Goal: Information Seeking & Learning: Compare options

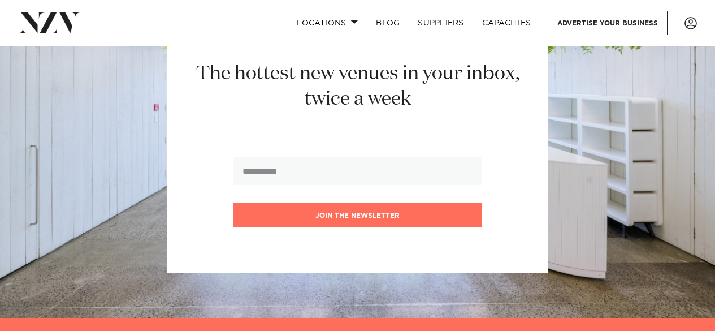
scroll to position [9549, 0]
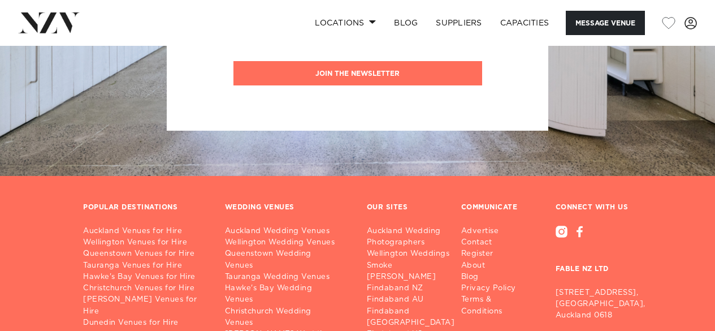
scroll to position [2599, 0]
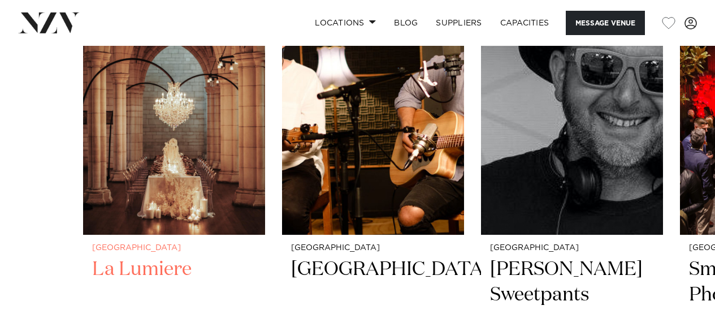
scroll to position [2430, 0]
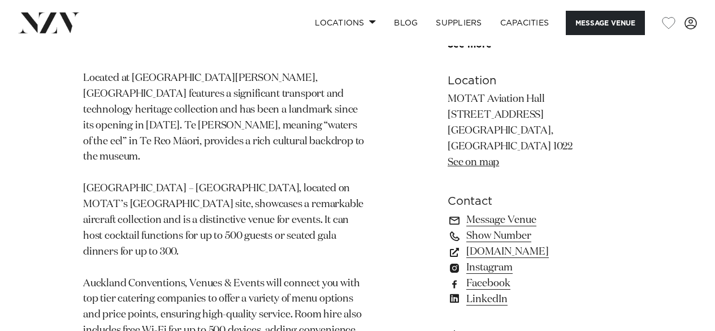
scroll to position [735, 0]
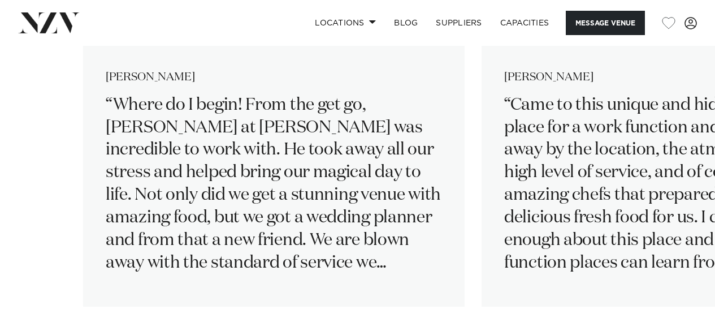
scroll to position [2091, 0]
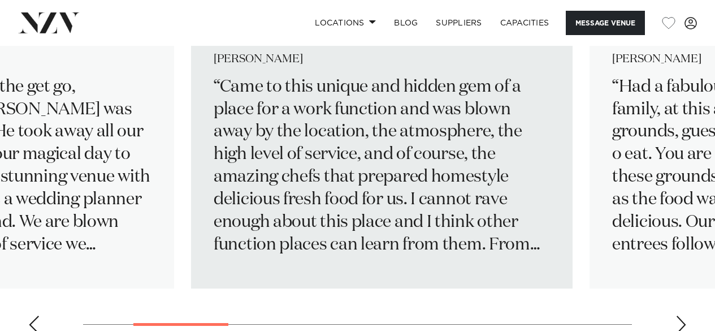
click at [371, 224] on p "Came to this unique and hidden gem of a place for a work function and was blown…" at bounding box center [382, 166] width 336 height 180
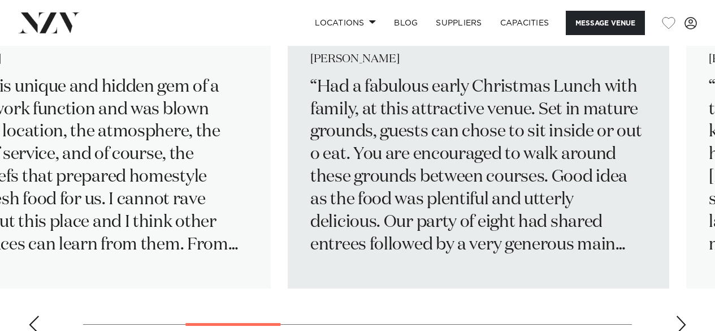
click at [331, 235] on p "Had a fabulous early Christmas Lunch with family, at this attractive venue. Set…" at bounding box center [478, 166] width 336 height 180
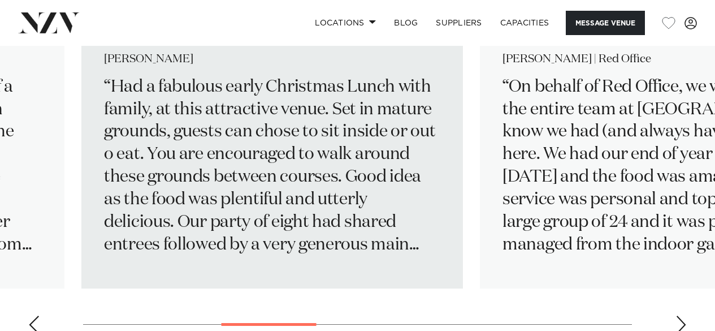
click at [225, 225] on p "Had a fabulous early Christmas Lunch with family, at this attractive venue. Set…" at bounding box center [272, 166] width 336 height 180
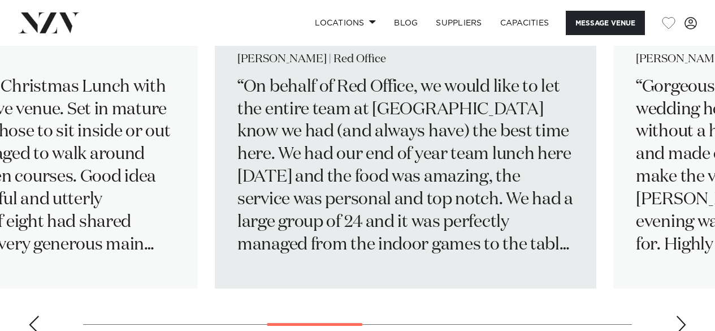
click at [351, 234] on p "On behalf of Red Office, we would like to let the entire team at LaValla know w…" at bounding box center [405, 166] width 336 height 180
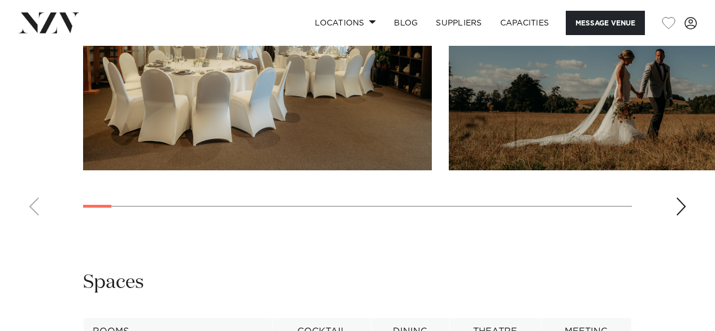
scroll to position [1356, 0]
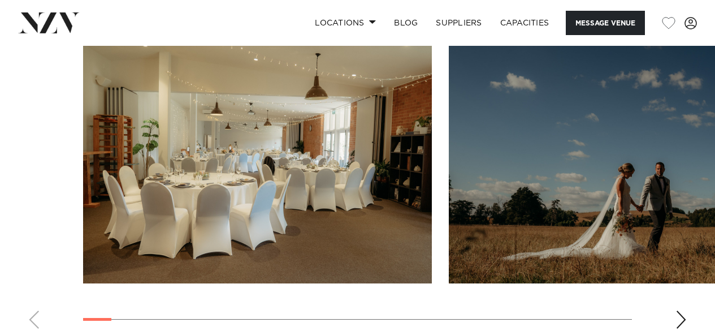
click at [677, 322] on div "Next slide" at bounding box center [680, 319] width 11 height 18
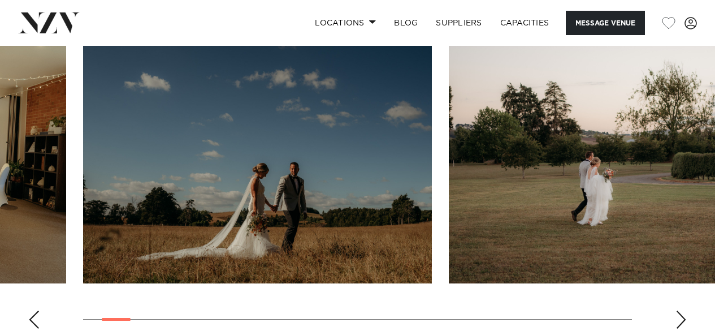
click at [677, 316] on swiper-container at bounding box center [357, 182] width 715 height 310
click at [681, 322] on div "Next slide" at bounding box center [680, 319] width 11 height 18
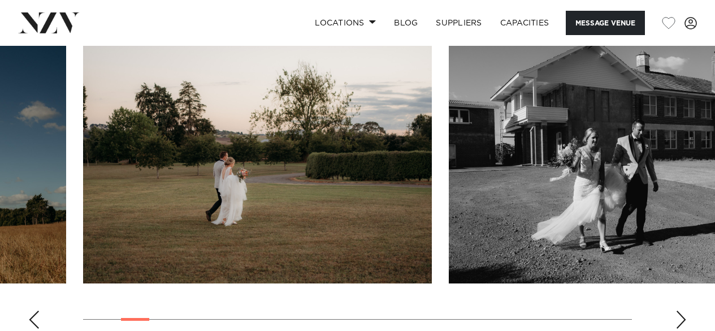
click at [681, 322] on div "Next slide" at bounding box center [680, 319] width 11 height 18
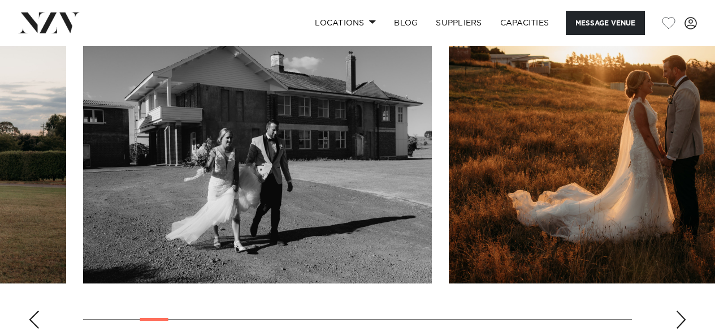
click at [681, 323] on div "Next slide" at bounding box center [680, 319] width 11 height 18
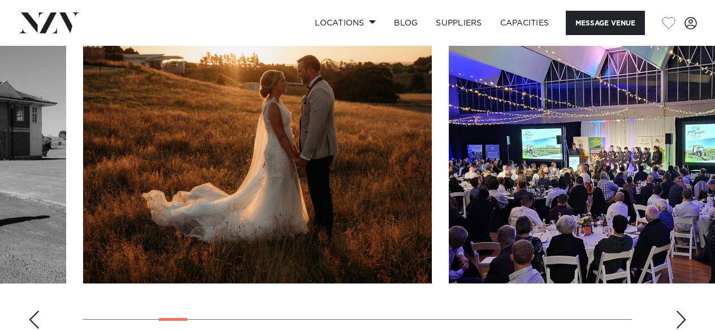
click at [681, 323] on div "Next slide" at bounding box center [680, 319] width 11 height 18
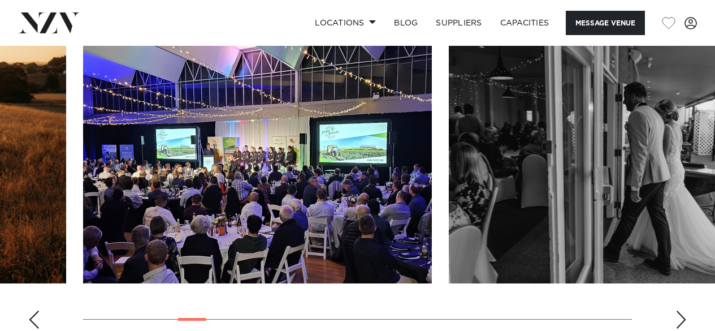
click at [681, 323] on div "Next slide" at bounding box center [680, 319] width 11 height 18
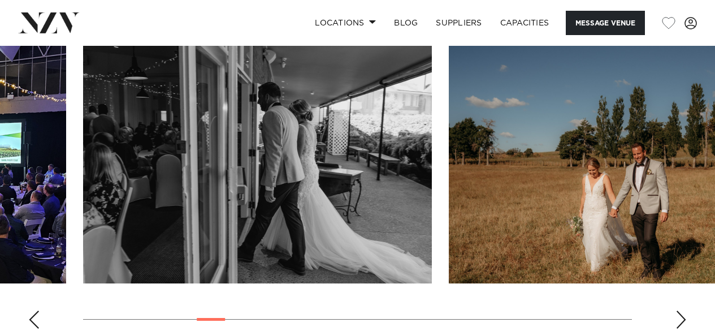
click at [681, 323] on div "Next slide" at bounding box center [680, 319] width 11 height 18
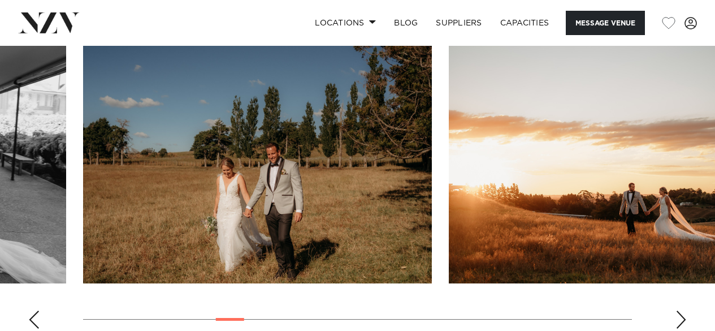
click at [681, 323] on div "Next slide" at bounding box center [680, 319] width 11 height 18
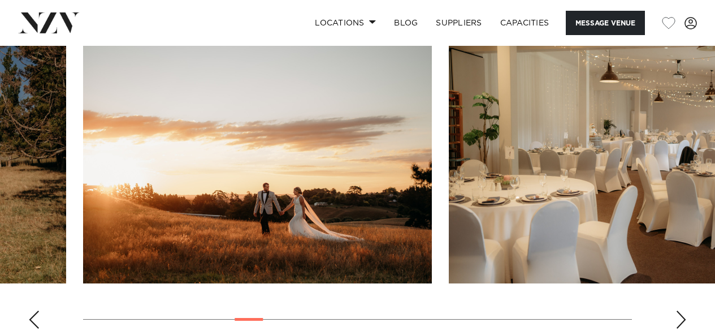
click at [681, 323] on div "Next slide" at bounding box center [680, 319] width 11 height 18
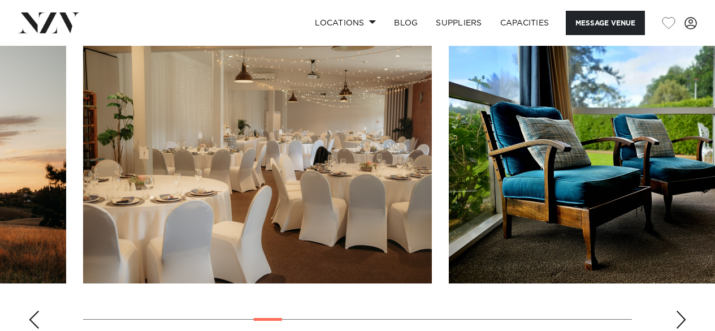
click at [681, 323] on div "Next slide" at bounding box center [680, 319] width 11 height 18
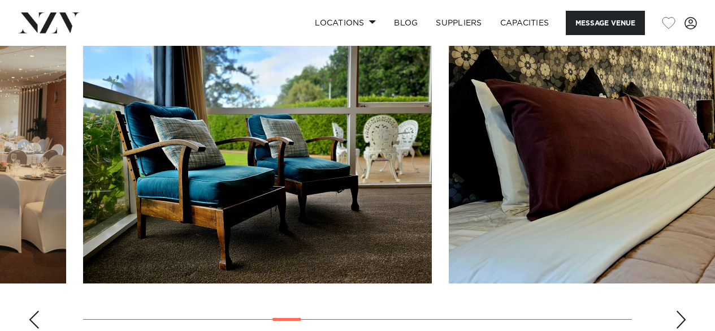
click at [681, 323] on div "Next slide" at bounding box center [680, 319] width 11 height 18
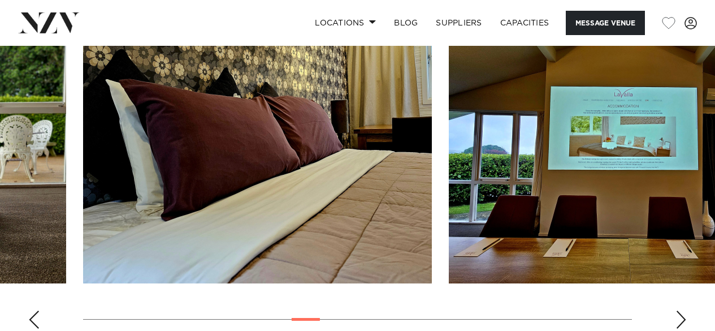
click at [681, 323] on div "Next slide" at bounding box center [680, 319] width 11 height 18
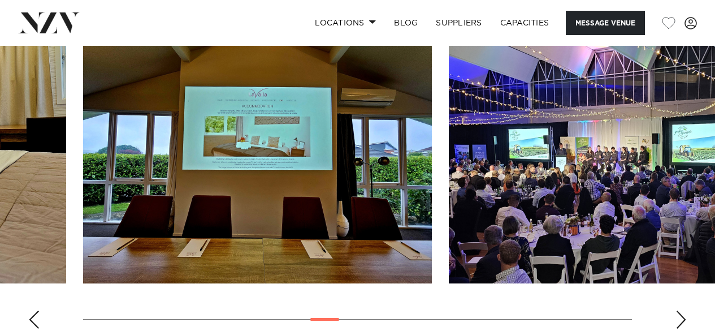
click at [681, 323] on div "Next slide" at bounding box center [680, 319] width 11 height 18
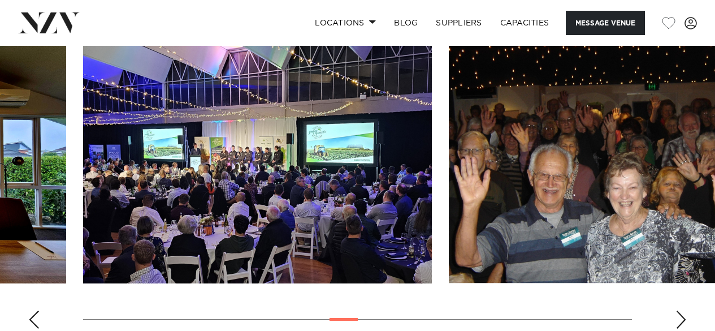
click at [681, 323] on div "Next slide" at bounding box center [680, 319] width 11 height 18
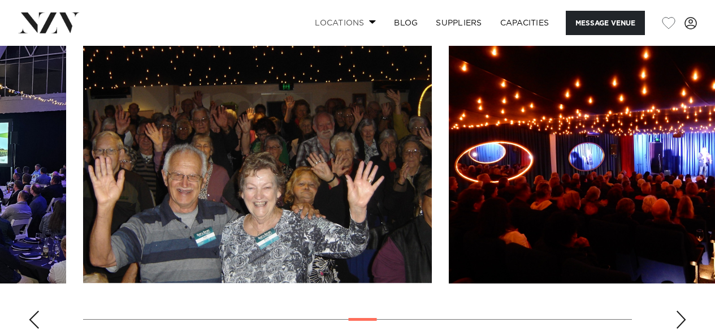
click at [370, 22] on span at bounding box center [372, 22] width 7 height 4
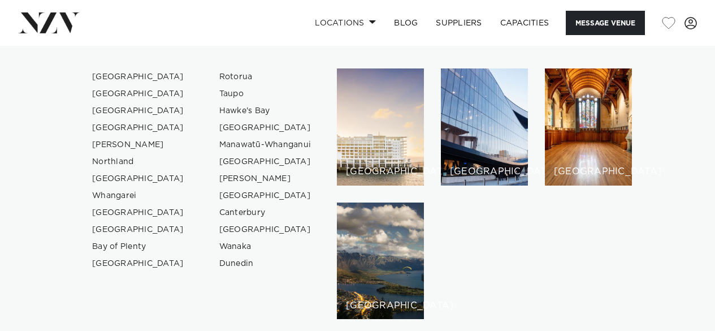
scroll to position [1130, 0]
click at [370, 19] on link "Locations" at bounding box center [345, 23] width 79 height 24
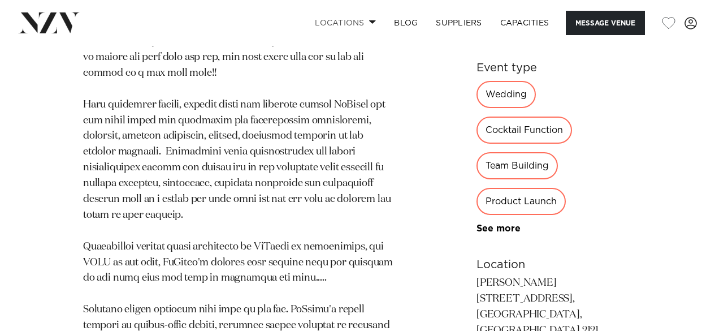
scroll to position [791, 0]
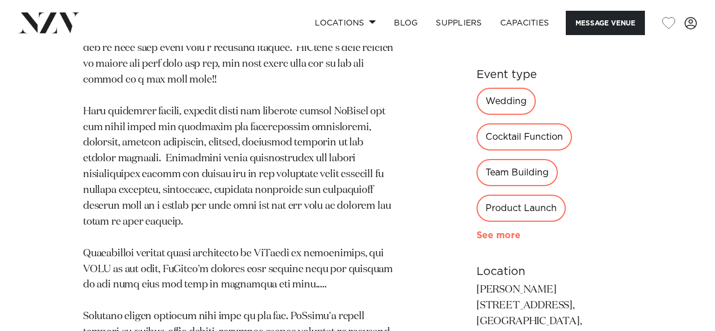
click at [480, 240] on link "See more" at bounding box center [520, 235] width 88 height 9
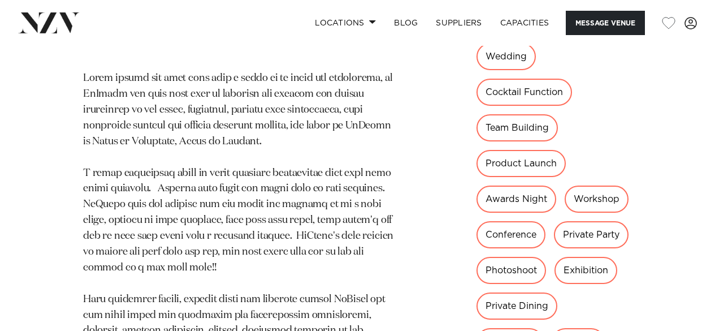
scroll to position [622, 0]
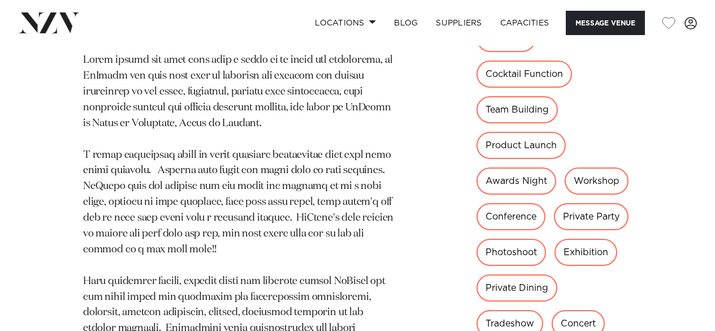
click at [477, 274] on div "Private Dining" at bounding box center [516, 287] width 81 height 27
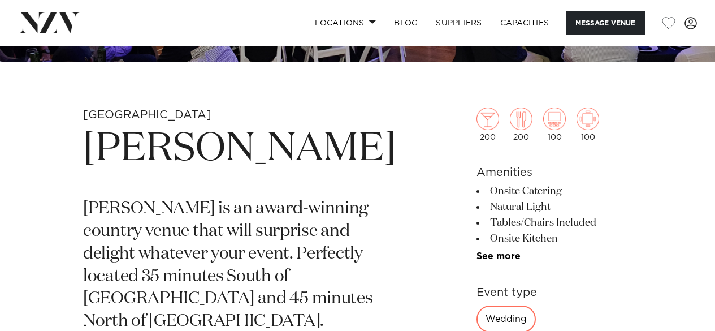
scroll to position [283, 0]
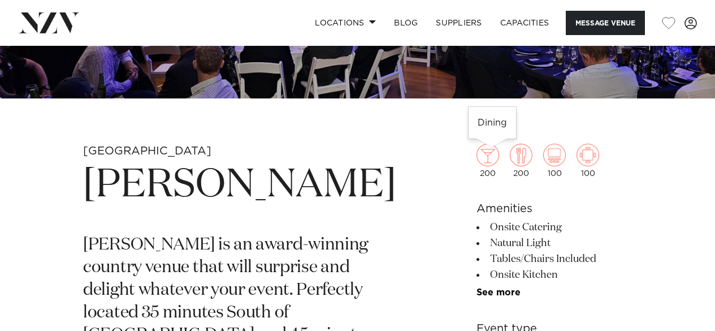
click at [510, 155] on img at bounding box center [521, 155] width 23 height 23
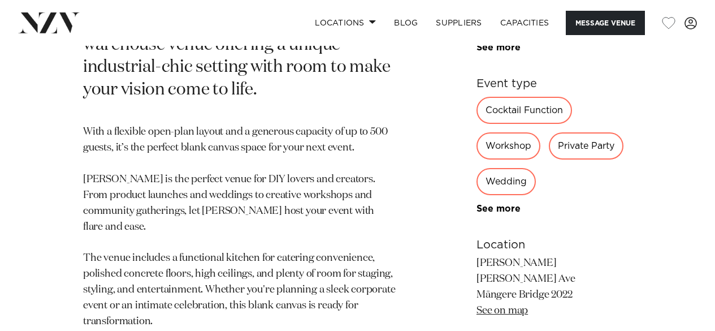
scroll to position [565, 0]
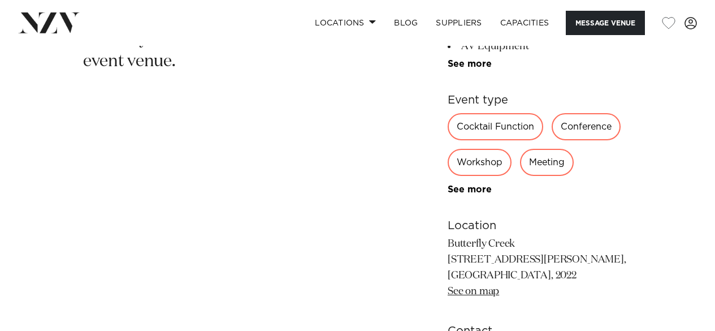
scroll to position [509, 0]
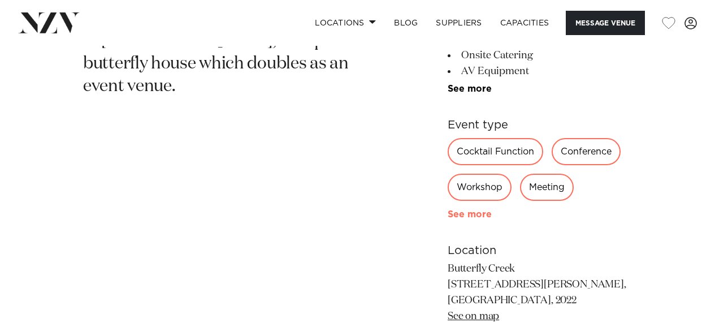
click at [464, 214] on link "See more" at bounding box center [492, 214] width 88 height 9
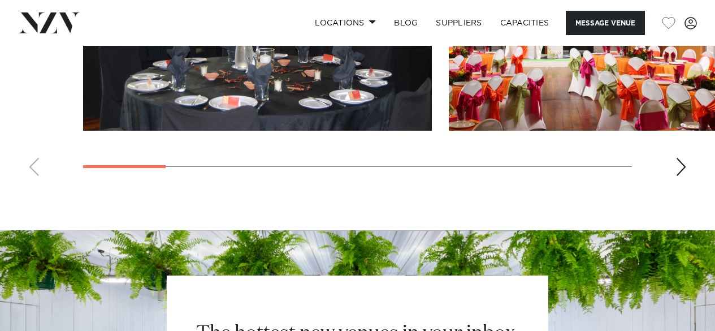
scroll to position [1187, 0]
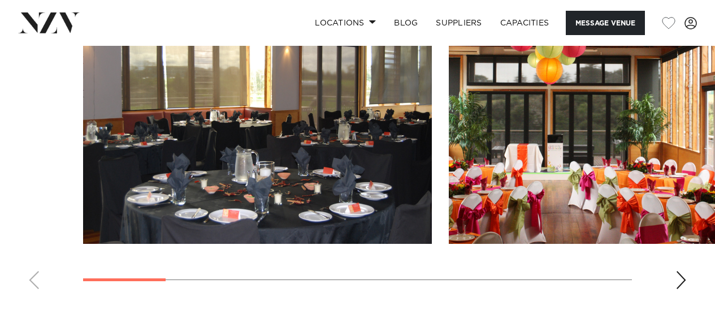
click at [680, 278] on div "Next slide" at bounding box center [680, 280] width 11 height 18
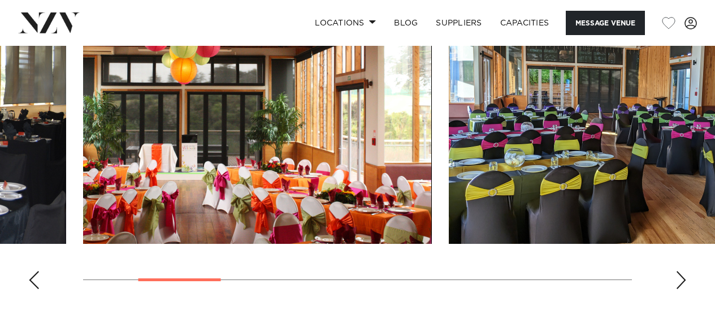
click at [680, 278] on div "Next slide" at bounding box center [680, 280] width 11 height 18
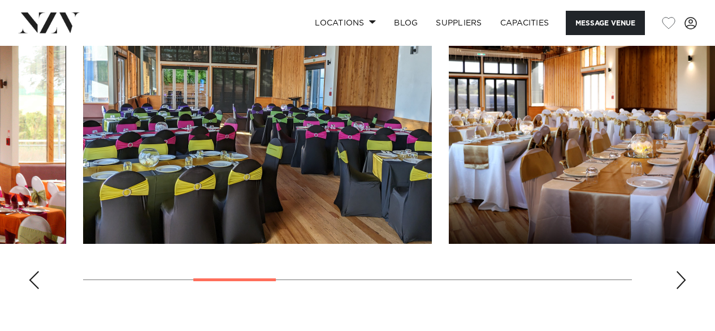
click at [680, 278] on div "Next slide" at bounding box center [680, 280] width 11 height 18
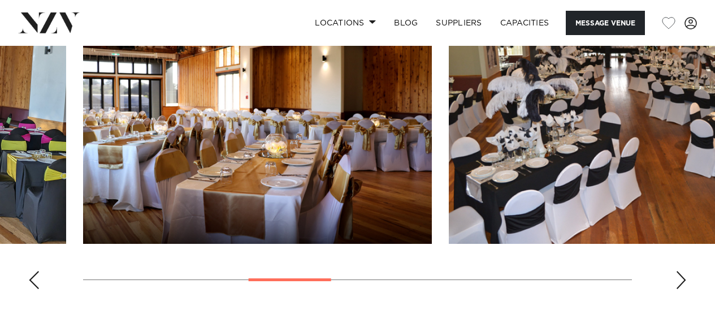
click at [680, 278] on div "Next slide" at bounding box center [680, 280] width 11 height 18
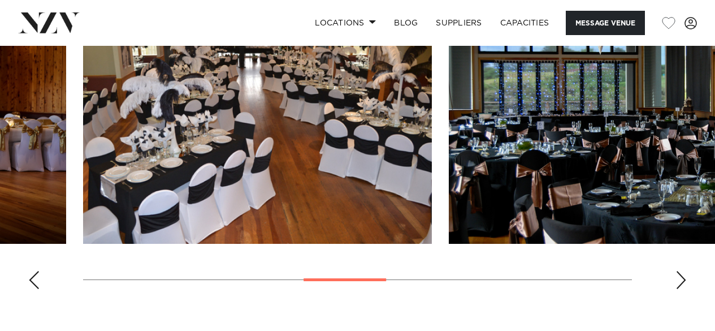
click at [680, 278] on div "Next slide" at bounding box center [680, 280] width 11 height 18
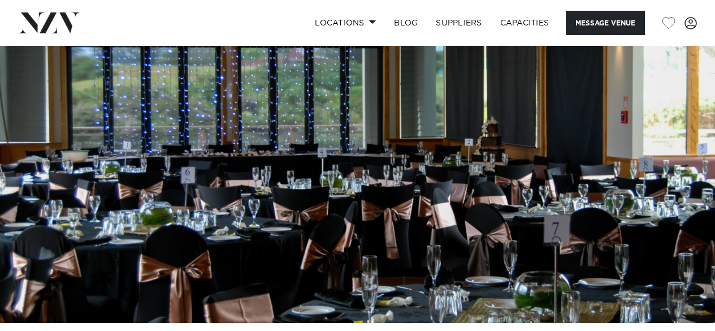
scroll to position [0, 0]
